Goal: Task Accomplishment & Management: Manage account settings

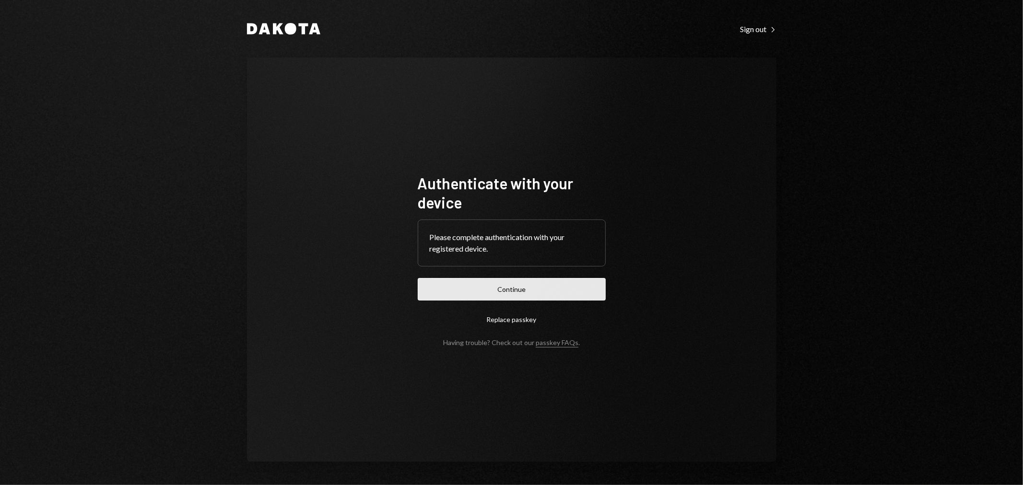
click at [496, 280] on button "Continue" at bounding box center [512, 289] width 188 height 23
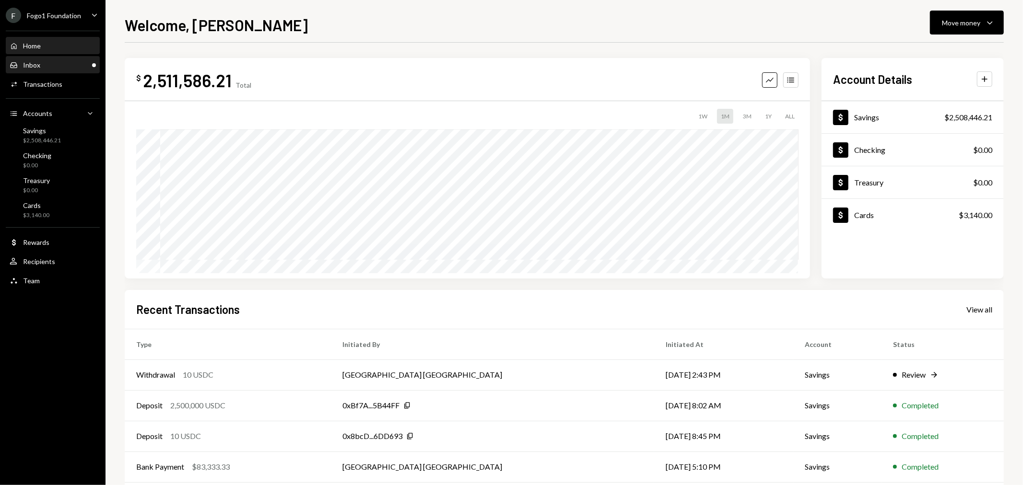
click at [48, 64] on div "Inbox Inbox" at bounding box center [53, 65] width 86 height 9
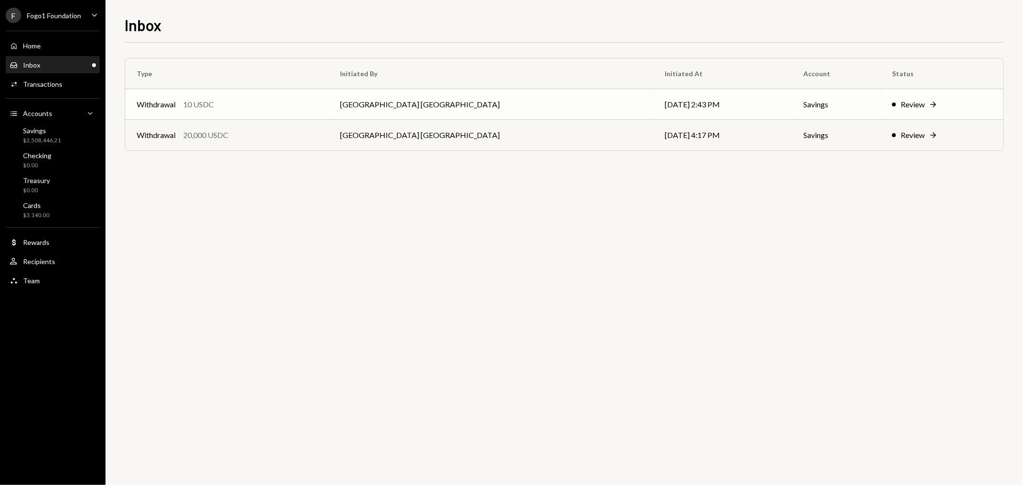
click at [262, 104] on div "Withdrawal 10 USDC" at bounding box center [227, 105] width 180 height 12
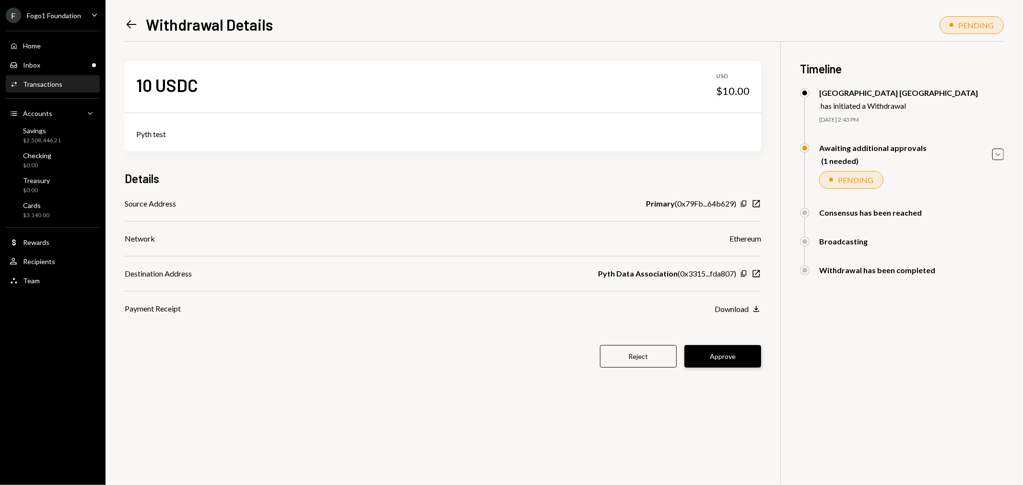
click at [732, 354] on button "Approve" at bounding box center [723, 356] width 77 height 23
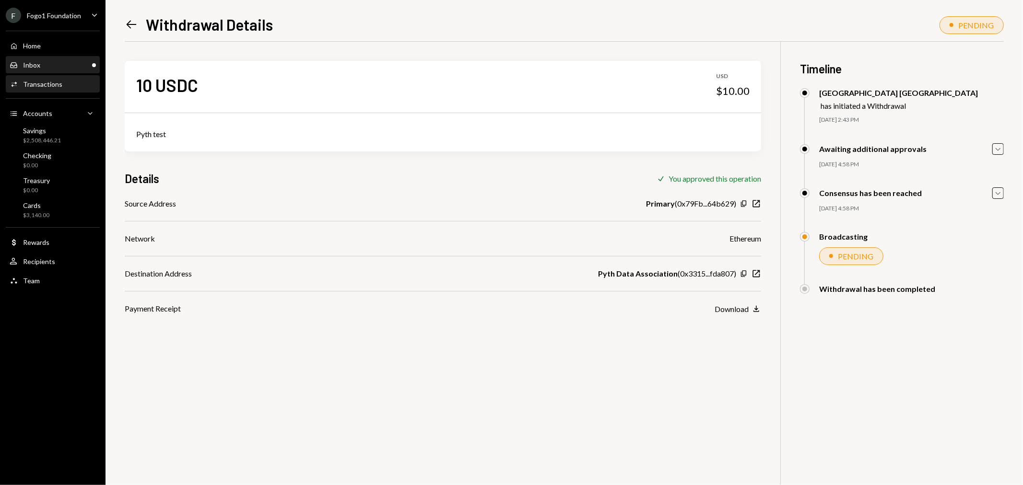
click at [39, 67] on div "Inbox" at bounding box center [31, 65] width 17 height 8
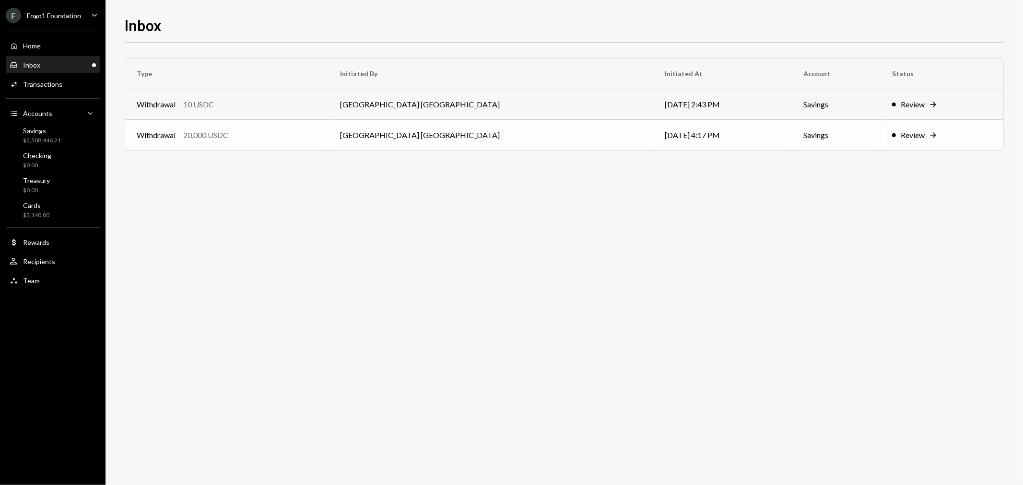
click at [297, 142] on td "Withdrawal 20,000 USDC" at bounding box center [226, 135] width 203 height 31
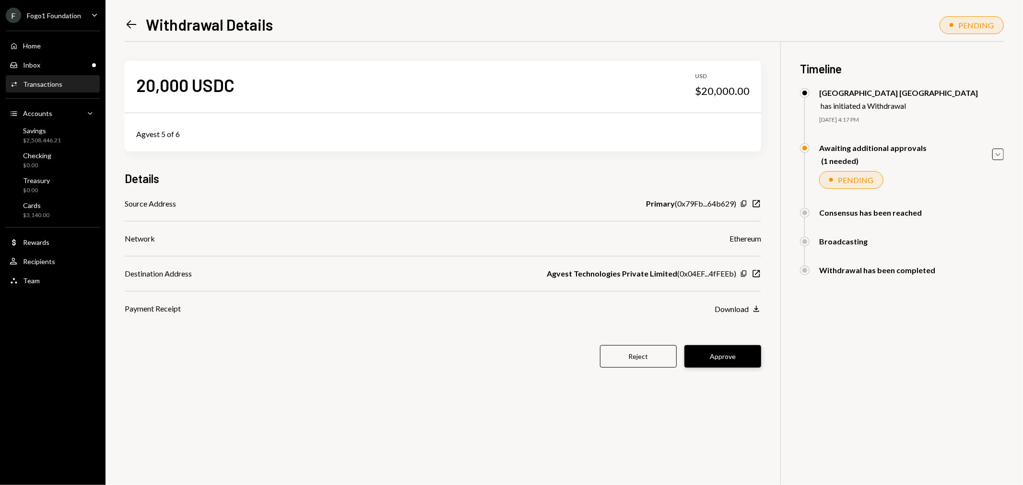
click at [719, 356] on button "Approve" at bounding box center [723, 356] width 77 height 23
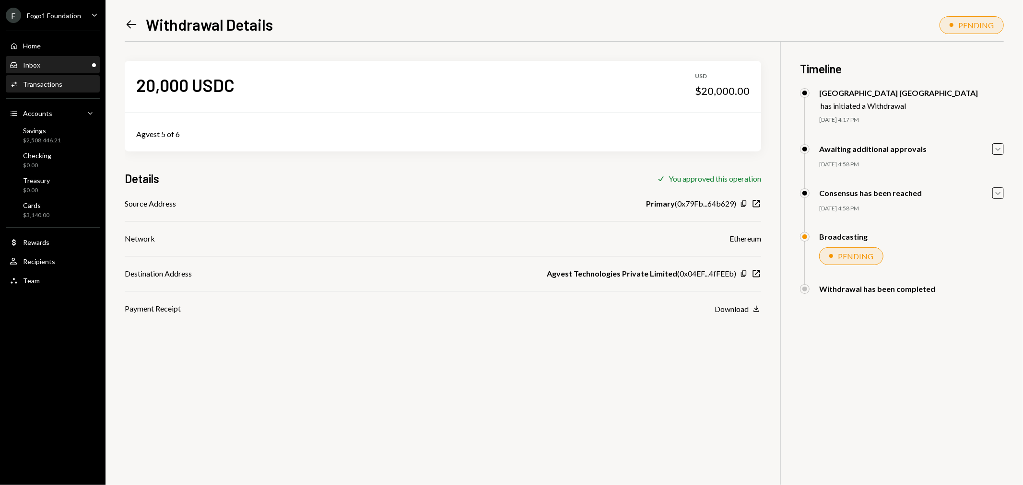
click at [47, 72] on div "Inbox Inbox" at bounding box center [53, 65] width 86 height 16
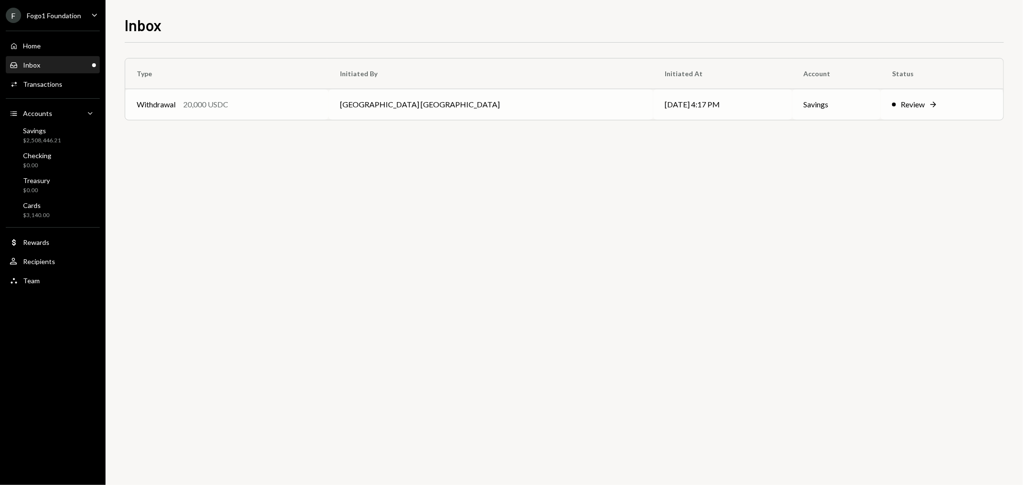
click at [257, 107] on div "Withdrawal 20,000 USDC" at bounding box center [227, 105] width 180 height 12
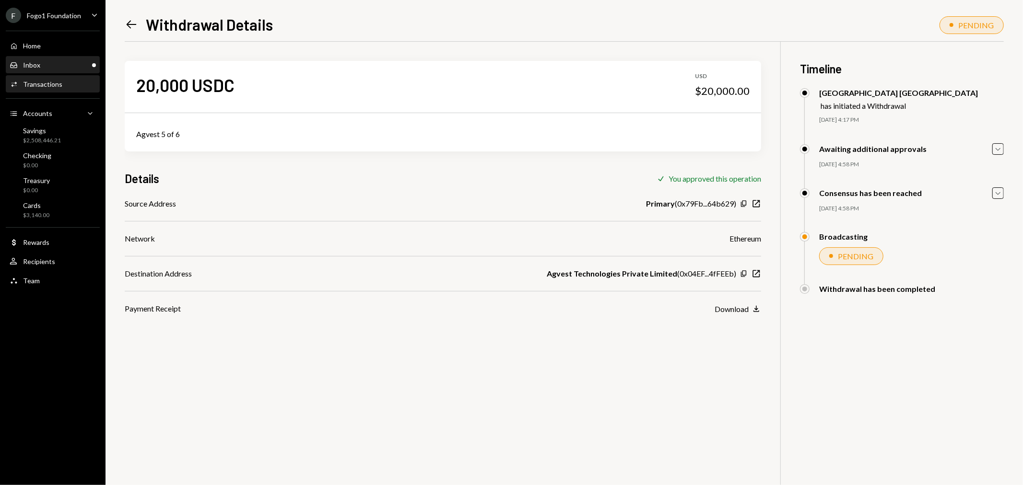
click at [60, 66] on div "Inbox Inbox" at bounding box center [53, 65] width 86 height 9
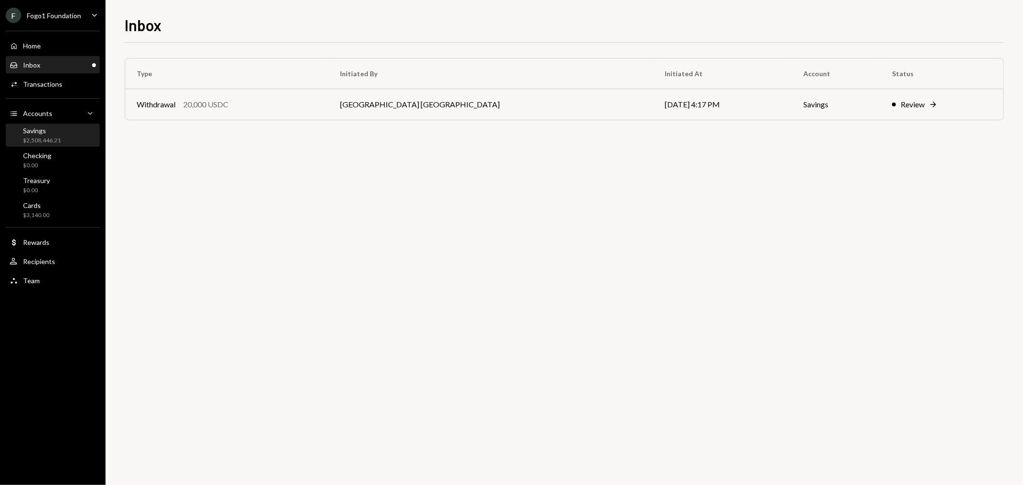
click at [63, 133] on div "Savings $2,508,446.21" at bounding box center [53, 136] width 86 height 18
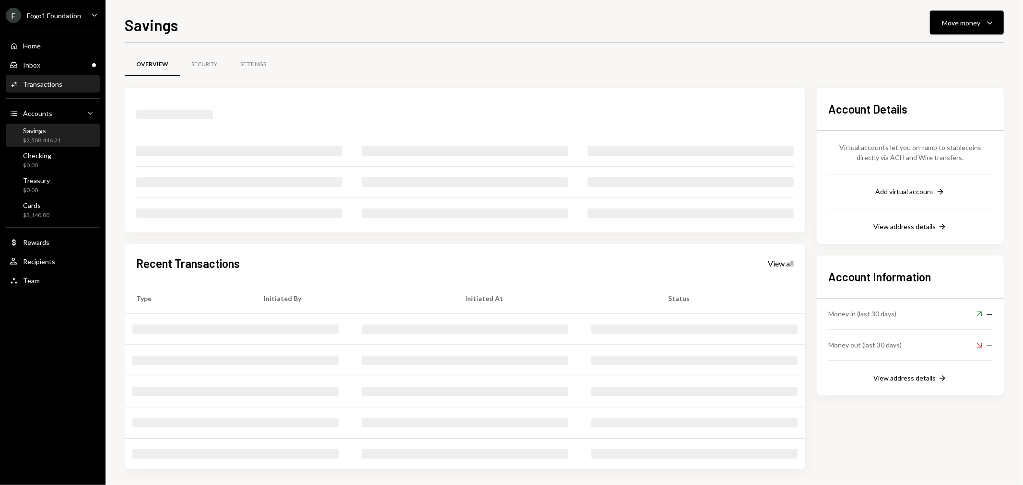
click at [53, 85] on div "Transactions" at bounding box center [42, 84] width 39 height 8
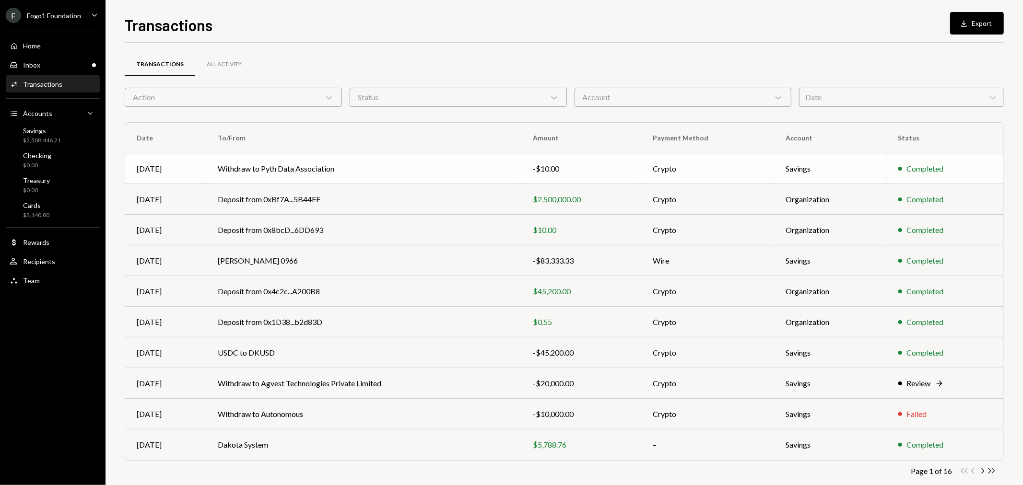
click at [346, 164] on td "Withdraw to Pyth Data Association" at bounding box center [363, 169] width 315 height 31
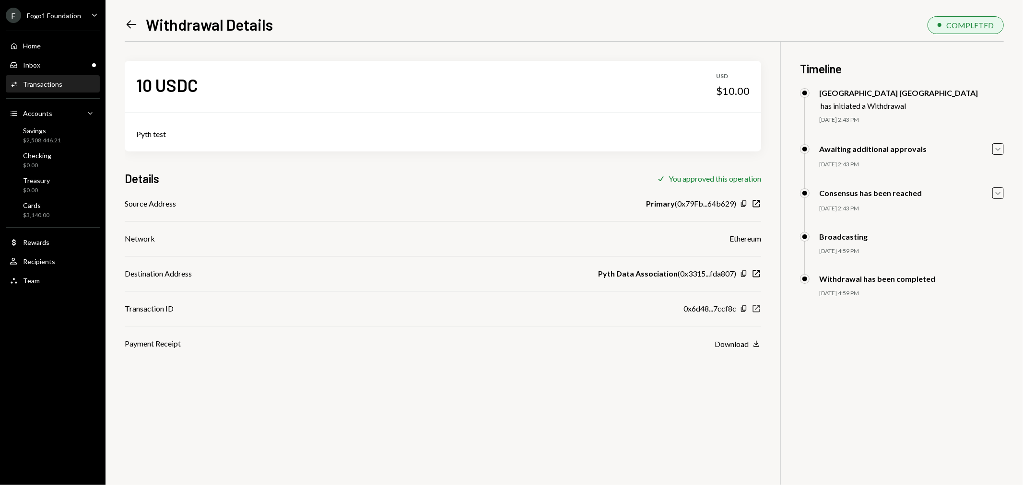
click at [756, 308] on icon "New Window" at bounding box center [757, 309] width 10 height 10
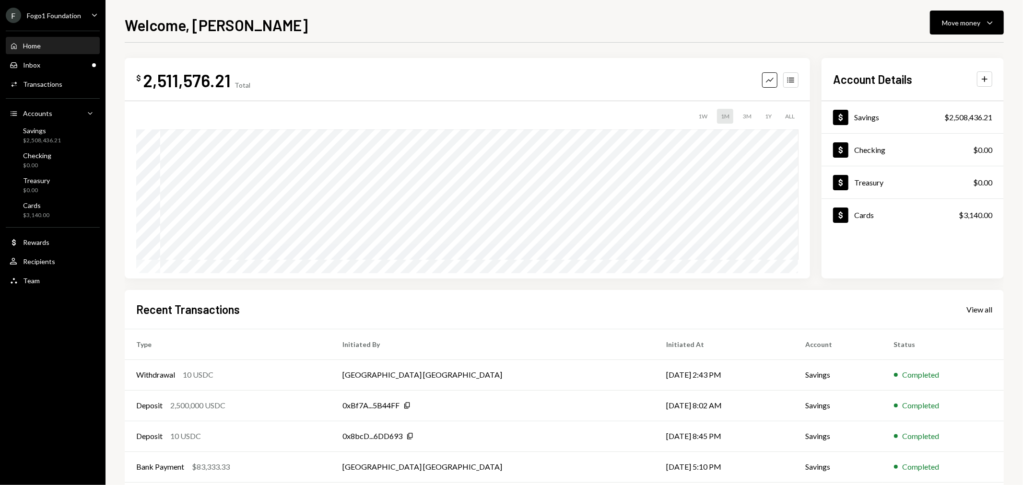
click at [39, 14] on div "Fogo1 Foundation" at bounding box center [54, 16] width 54 height 8
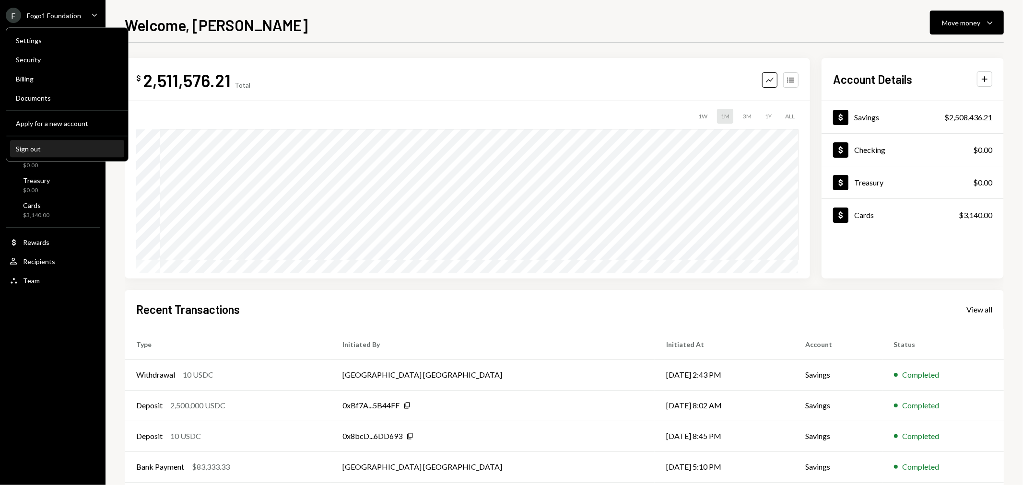
click at [37, 145] on div "Sign out" at bounding box center [67, 149] width 103 height 8
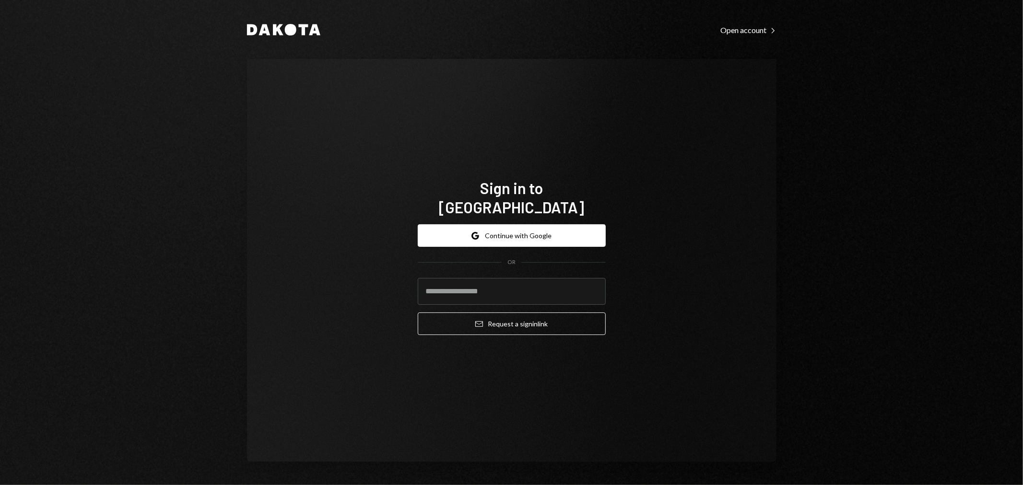
type input "**********"
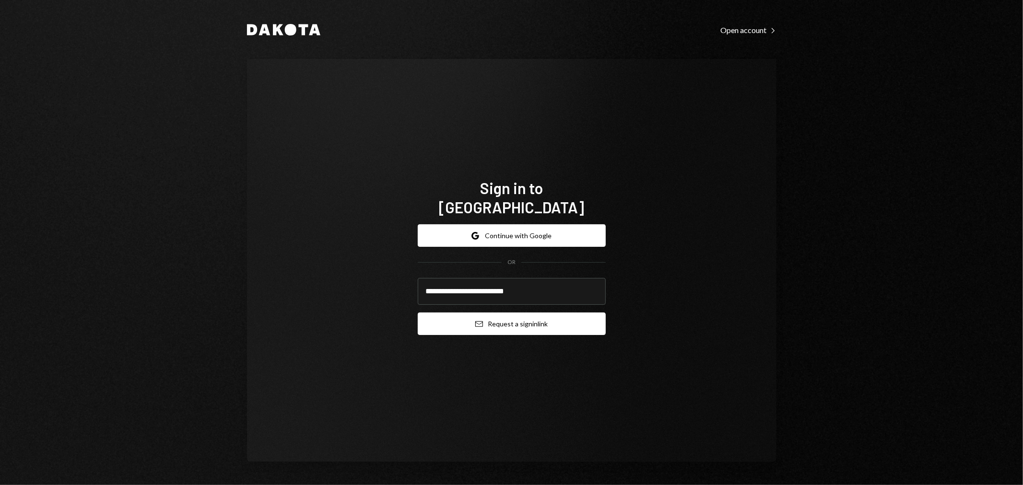
click at [509, 313] on button "Email Request a sign in link" at bounding box center [512, 324] width 188 height 23
